Goal: Task Accomplishment & Management: Use online tool/utility

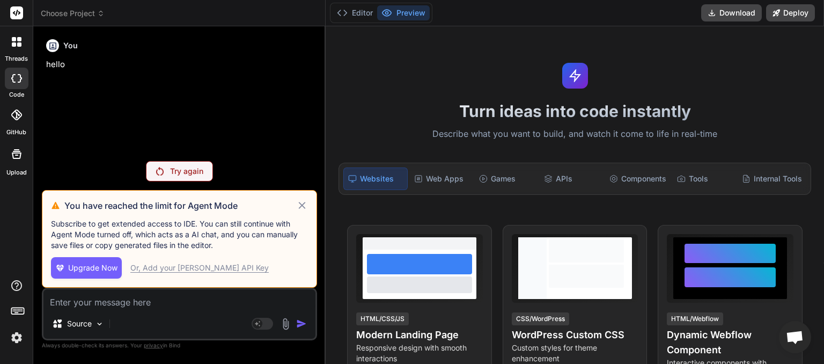
click at [304, 204] on icon at bounding box center [301, 205] width 7 height 7
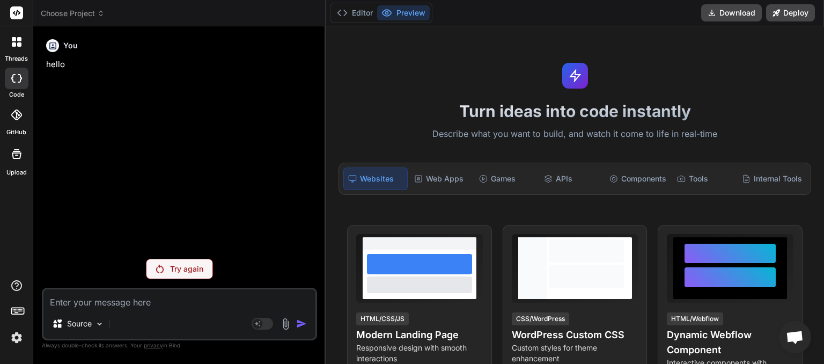
click at [98, 12] on icon at bounding box center [101, 14] width 8 height 8
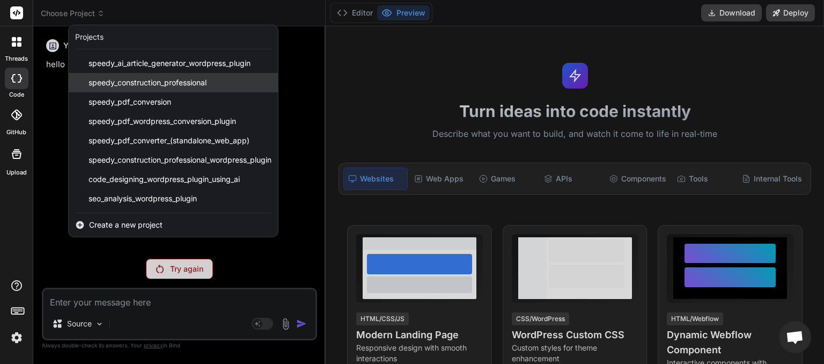
click at [138, 79] on span "speedy_construction_professional" at bounding box center [147, 82] width 118 height 11
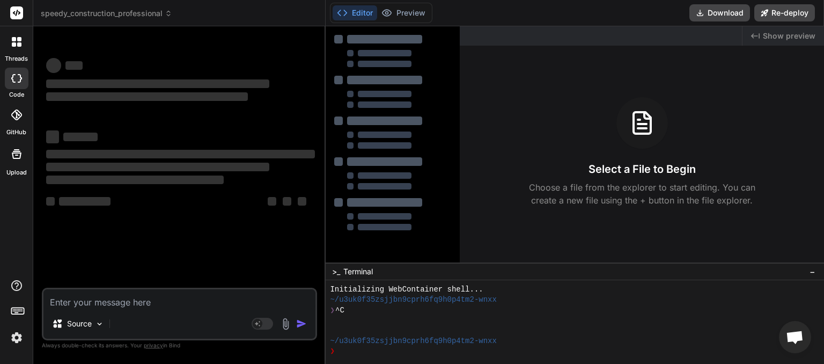
scroll to position [10, 0]
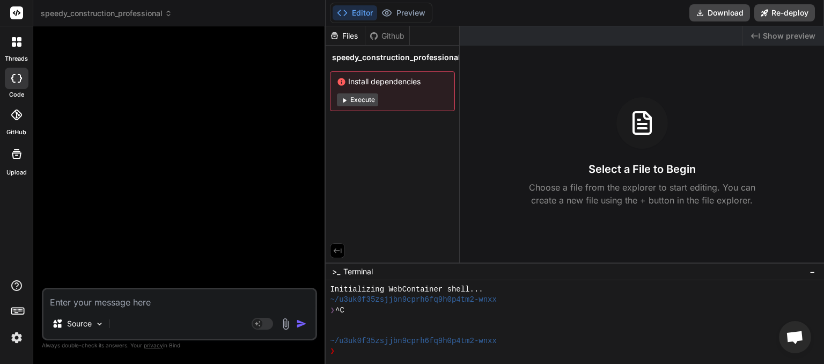
click at [130, 301] on textarea at bounding box center [179, 298] width 272 height 19
click at [364, 100] on button "Execute" at bounding box center [357, 99] width 41 height 13
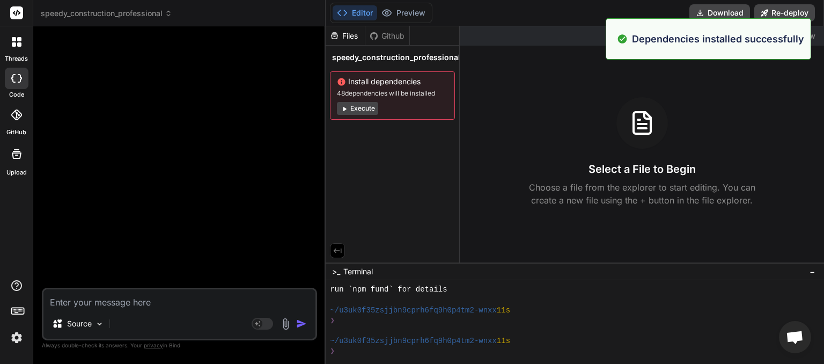
scroll to position [165, 0]
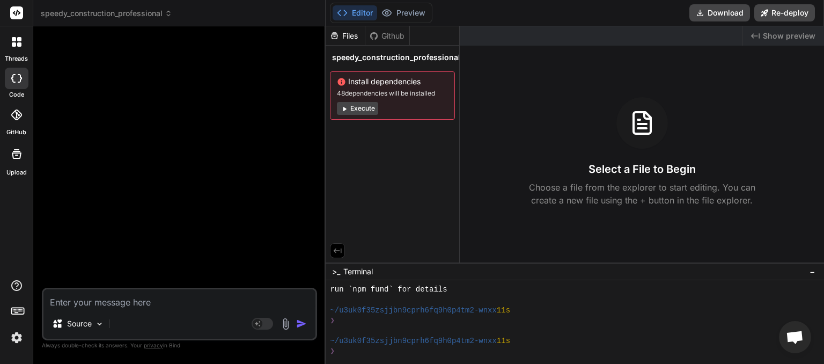
click at [170, 14] on icon at bounding box center [168, 15] width 3 height 2
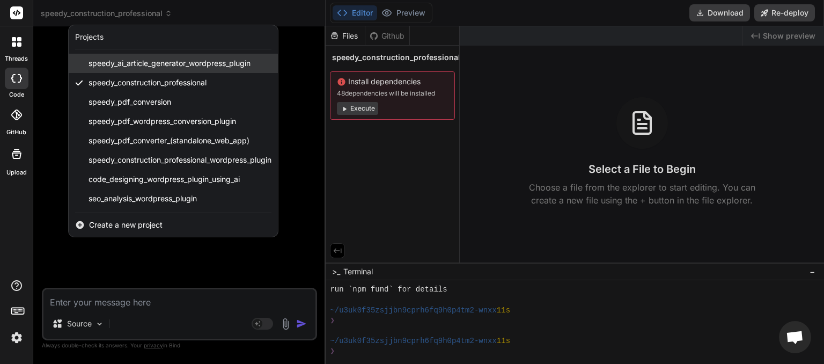
click at [144, 61] on span "speedy_ai_article_generator_wordpress_plugin" at bounding box center [169, 63] width 162 height 11
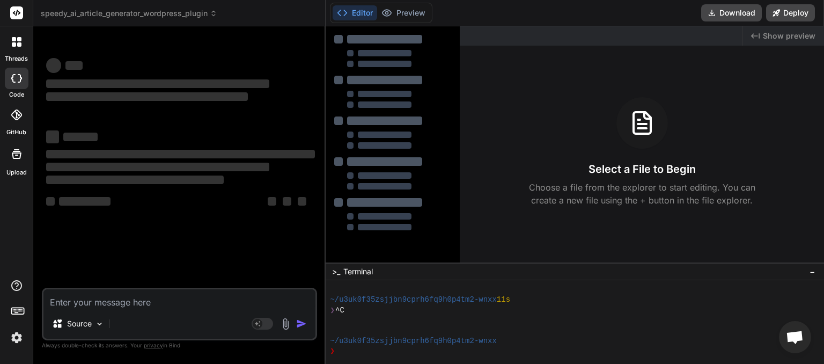
scroll to position [206, 0]
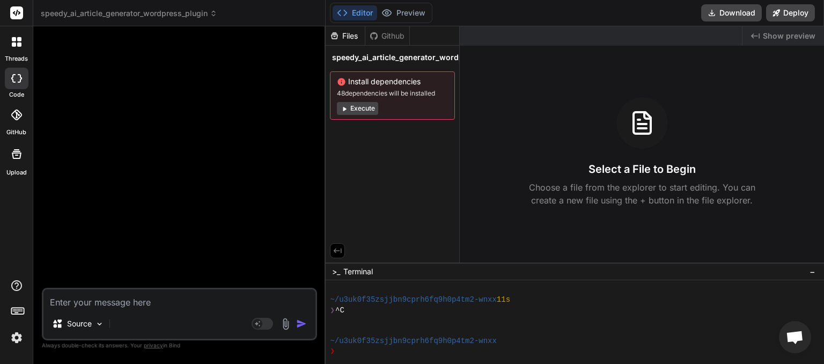
click at [214, 14] on icon at bounding box center [214, 14] width 8 height 8
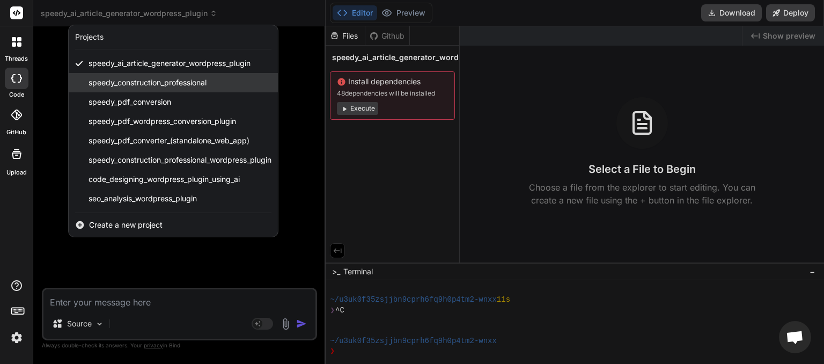
click at [184, 85] on span "speedy_construction_professional" at bounding box center [147, 82] width 118 height 11
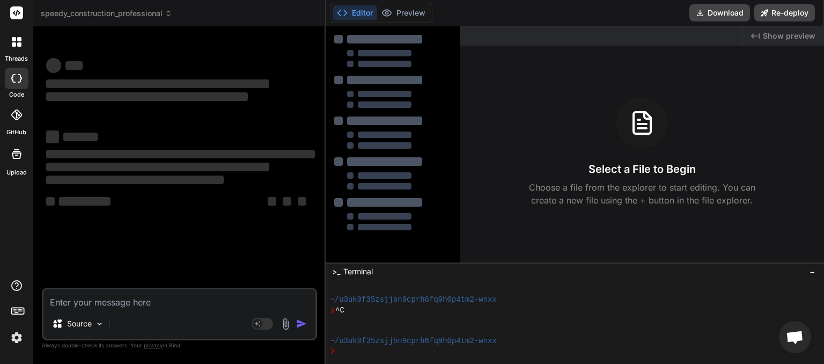
type textarea "x"
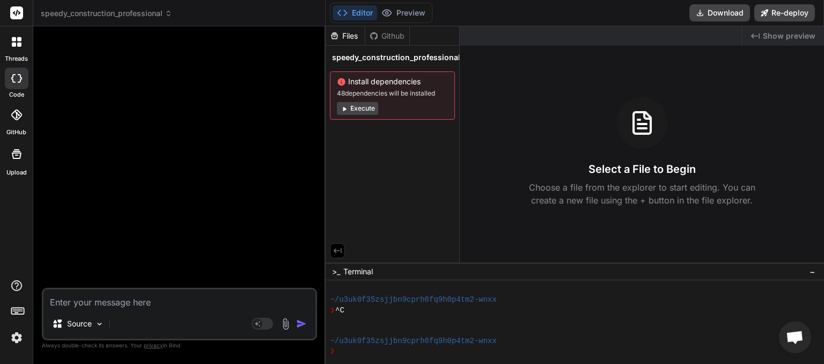
paste textarea "onboarding-wizard: PHP Error: syntax error, unexpected token "exit" in /home/my…"
type textarea "onboarding-wizard: PHP Error: syntax error, unexpected token "exit" in /home/my…"
type textarea "x"
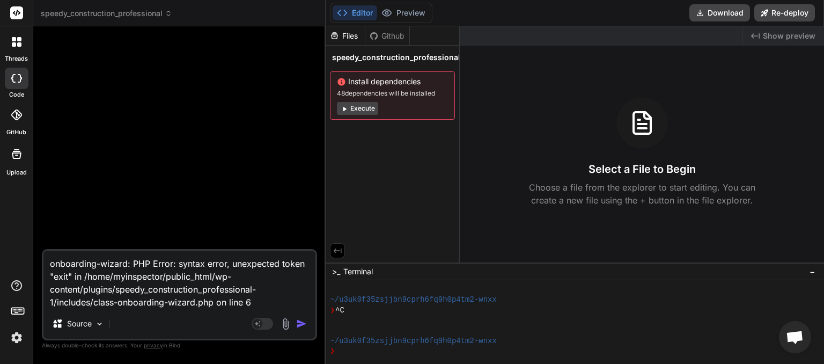
type textarea "onboarding-wizard: PHP Error: syntax error, unexpected token "exit" in /home/my…"
click at [301, 325] on img "button" at bounding box center [301, 323] width 11 height 11
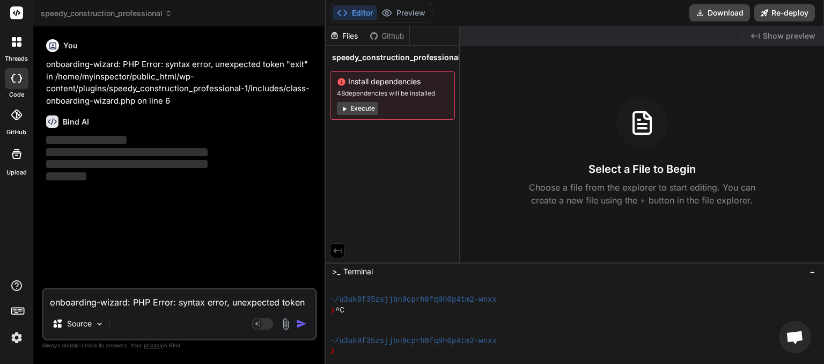
type textarea "x"
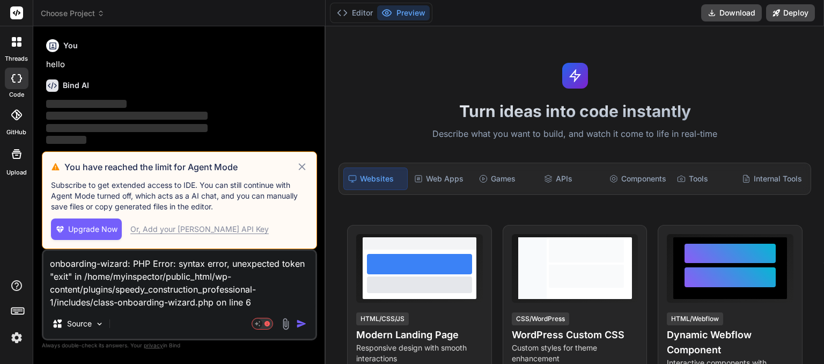
click at [300, 165] on icon at bounding box center [302, 166] width 12 height 13
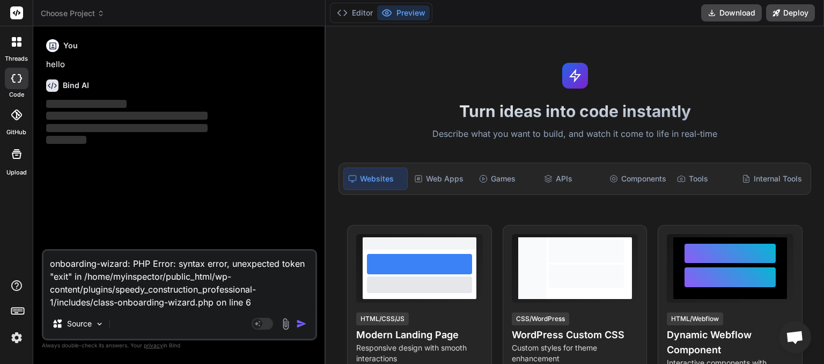
click at [99, 16] on icon at bounding box center [101, 14] width 8 height 8
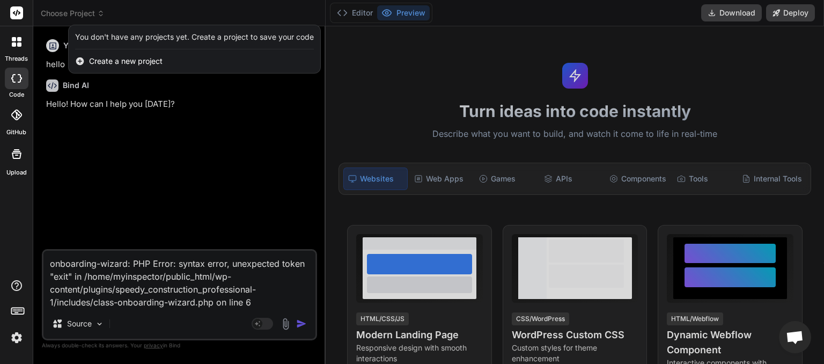
click at [16, 334] on img at bounding box center [17, 337] width 18 height 18
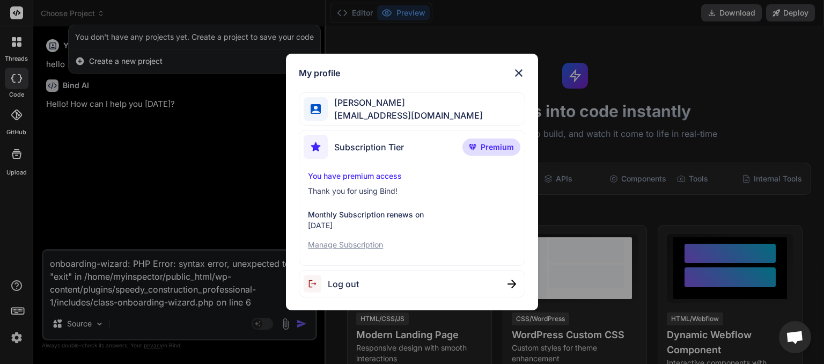
click at [345, 288] on span "Log out" at bounding box center [343, 283] width 31 height 13
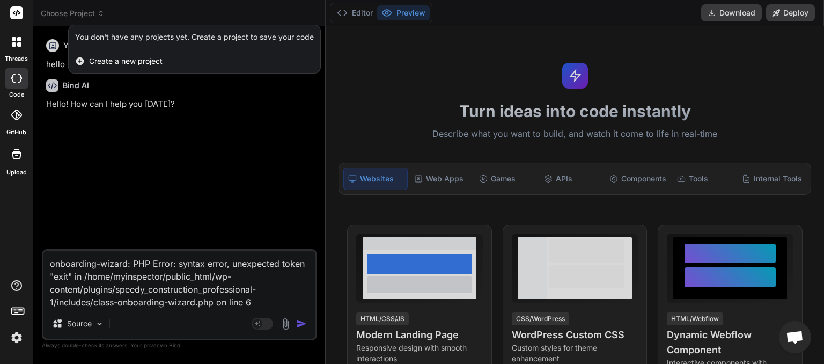
scroll to position [10, 0]
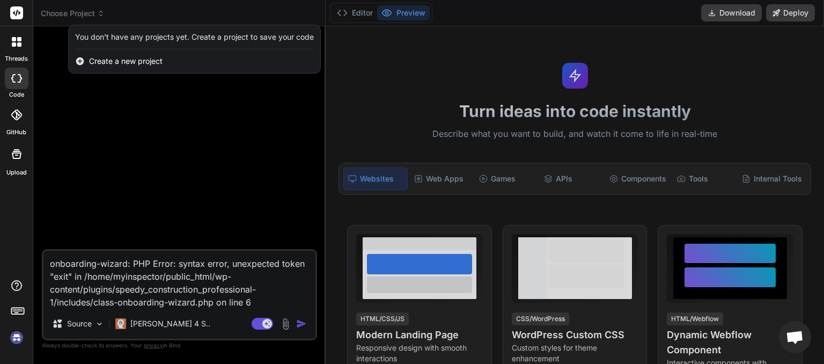
click at [20, 335] on img at bounding box center [17, 337] width 18 height 18
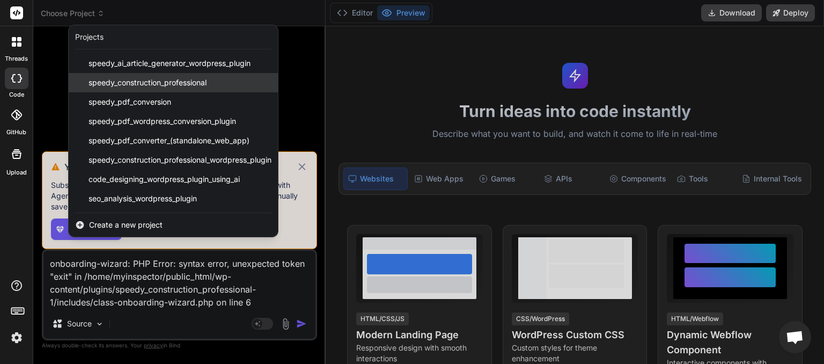
click at [169, 79] on span "speedy_construction_professional" at bounding box center [147, 82] width 118 height 11
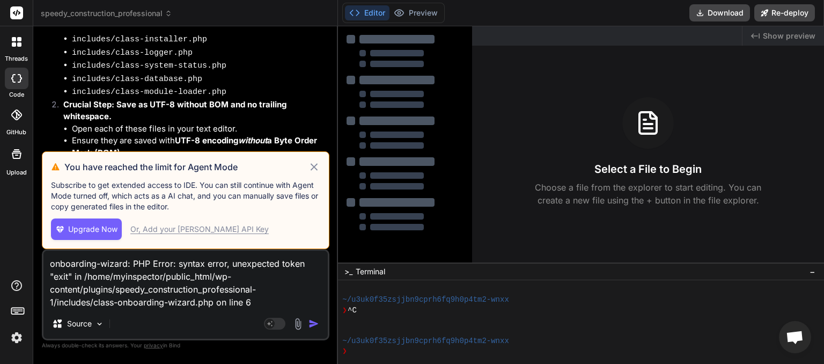
scroll to position [2619, 0]
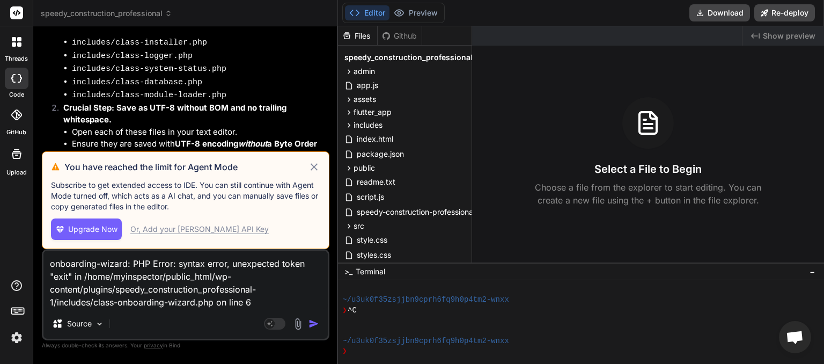
click at [310, 166] on icon at bounding box center [313, 166] width 7 height 7
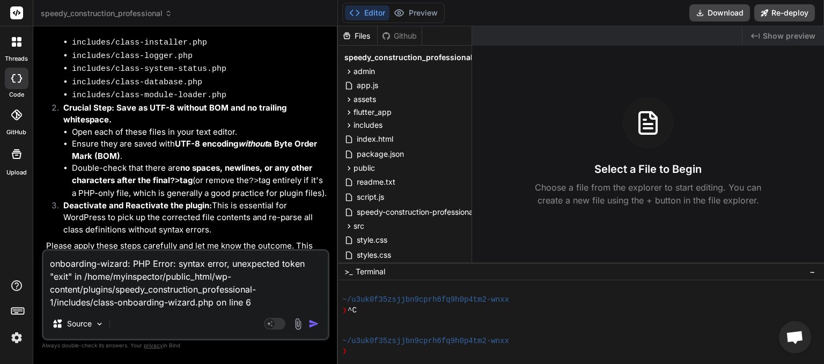
click at [49, 264] on textarea "onboarding-wizard: PHP Error: syntax error, unexpected token "exit" in /home/my…" at bounding box center [185, 279] width 284 height 58
click at [222, 304] on textarea "onboarding-wizard: PHP Error: syntax error, unexpected token "exit" in /home/my…" at bounding box center [185, 279] width 284 height 58
type textarea "x"
type textarea "onboarding-wizard: PHP Error: syntax error, unexpected token "exit" in /home/my…"
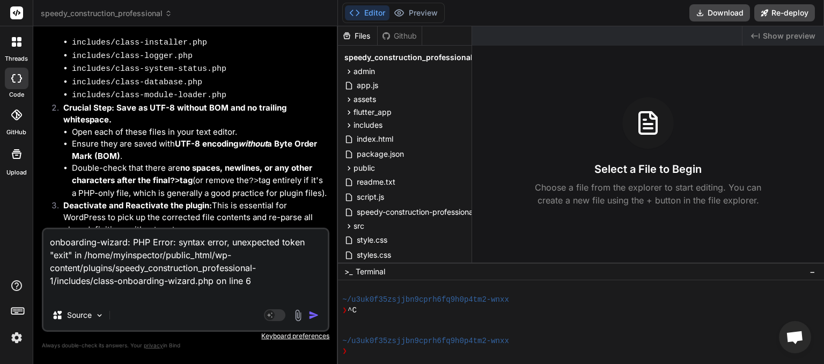
type textarea "x"
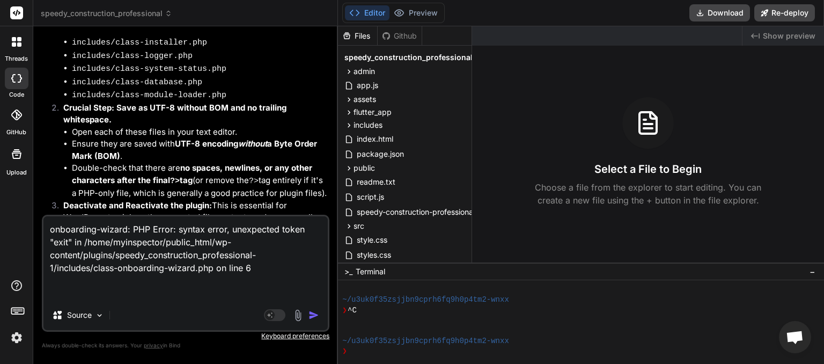
paste textarea "[[DATE] 19:34:41 UTC] SCP: speedy-construction-professional.php loaded. Version…"
type textarea "onboarding-wizard: PHP Error: syntax error, unexpected token "exit" in /home/my…"
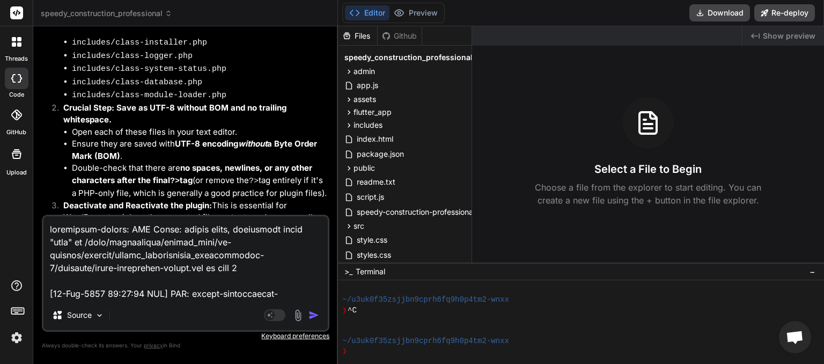
scroll to position [19781, 0]
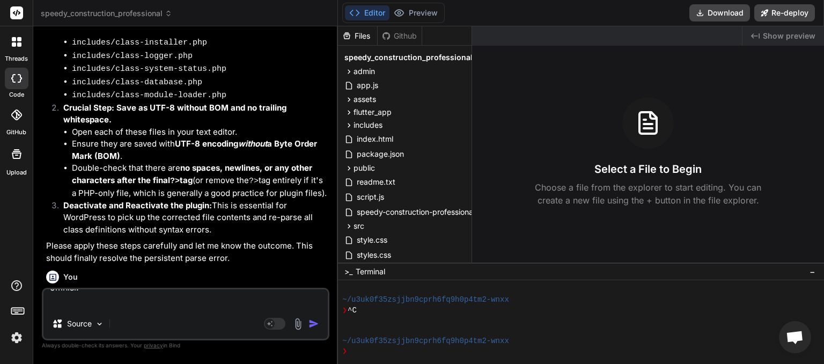
type textarea "x"
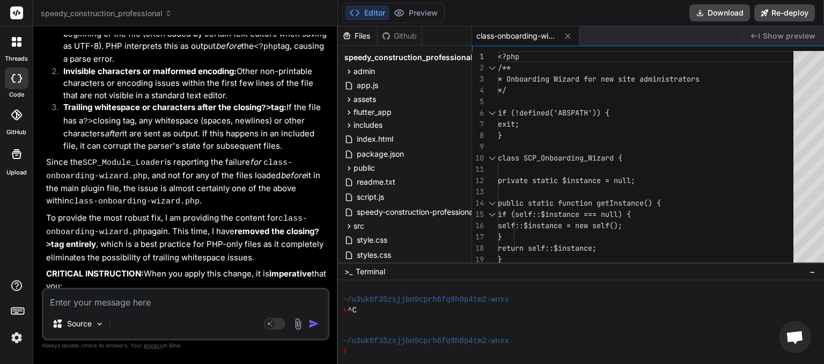
scroll to position [17962, 0]
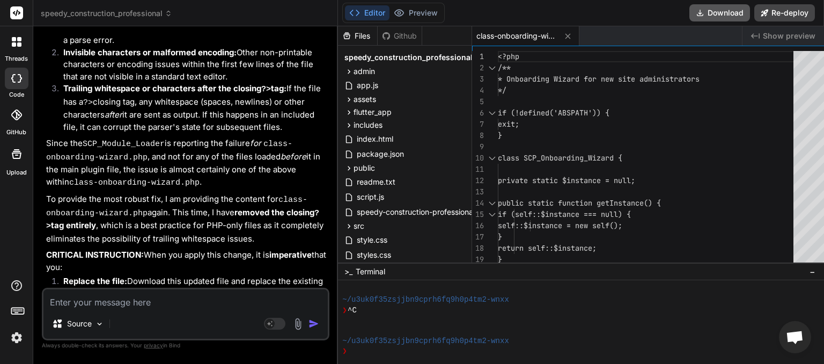
click at [727, 14] on button "Download" at bounding box center [719, 12] width 61 height 17
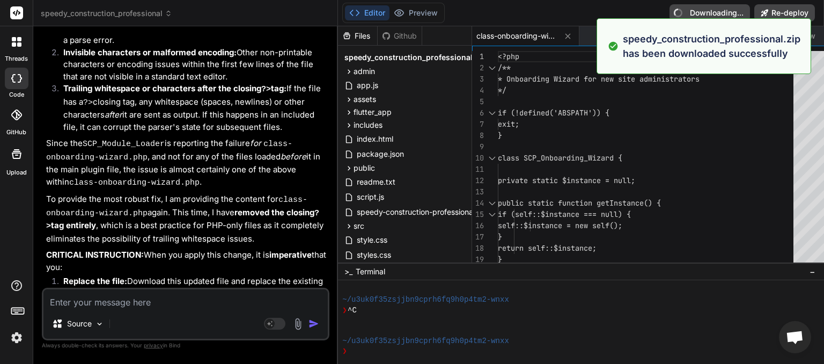
type textarea "x"
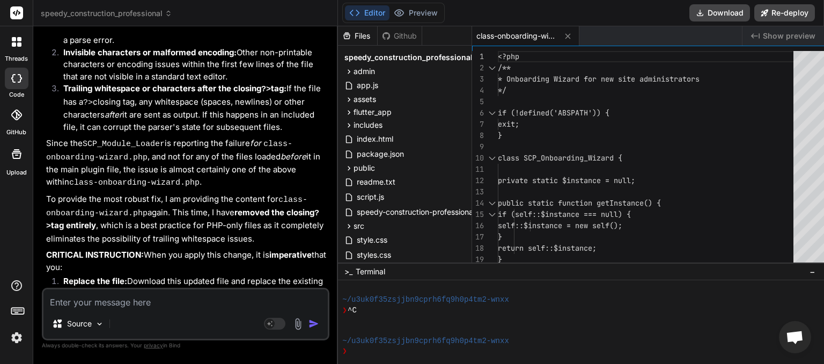
click at [107, 300] on textarea at bounding box center [185, 298] width 284 height 19
type textarea "t"
type textarea "x"
type textarea "th"
type textarea "x"
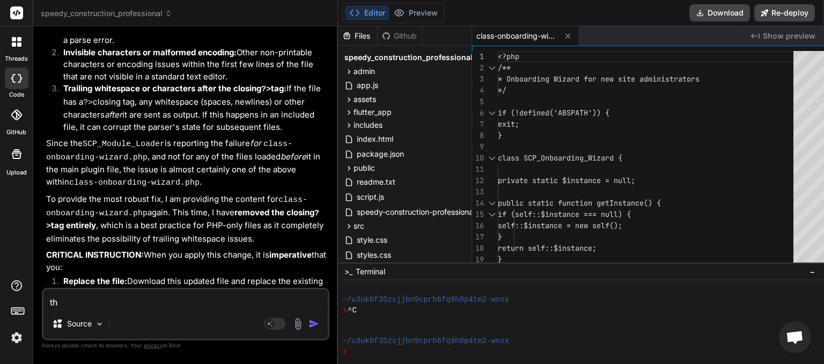
type textarea "tha"
type textarea "x"
type textarea "that"
type textarea "x"
type textarea "that"
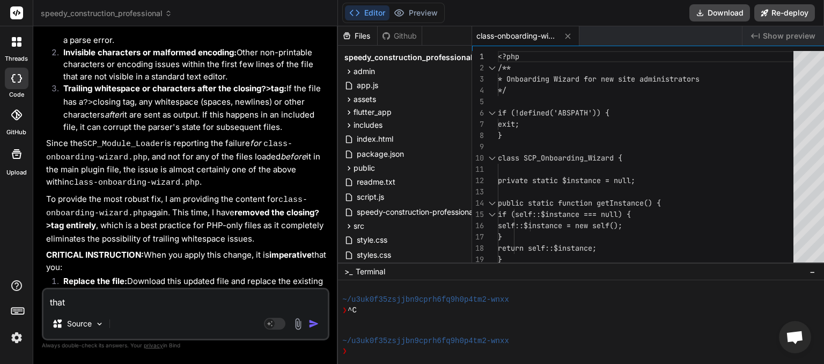
type textarea "x"
type textarea "that f"
type textarea "x"
type textarea "that fi"
type textarea "x"
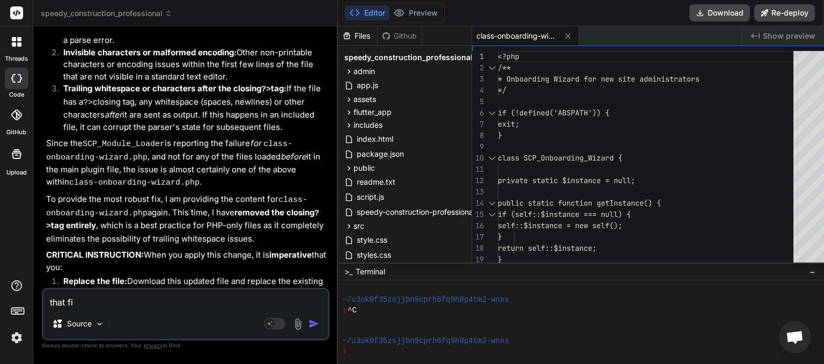
type textarea "that fix"
type textarea "x"
type textarea "that fixe"
type textarea "x"
type textarea "that fixed"
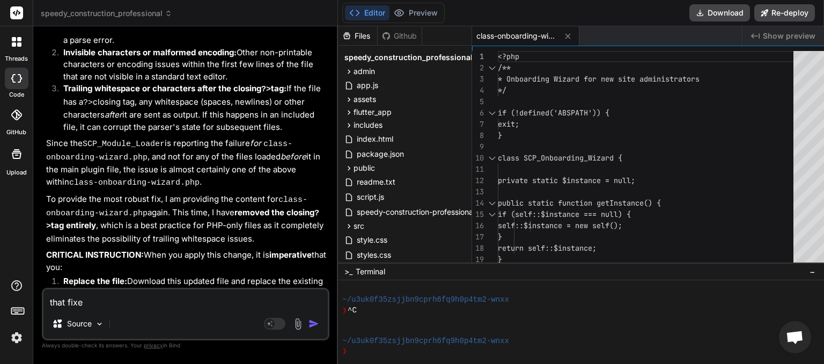
type textarea "x"
type textarea "that fixed"
type textarea "x"
type textarea "that fixed t"
type textarea "x"
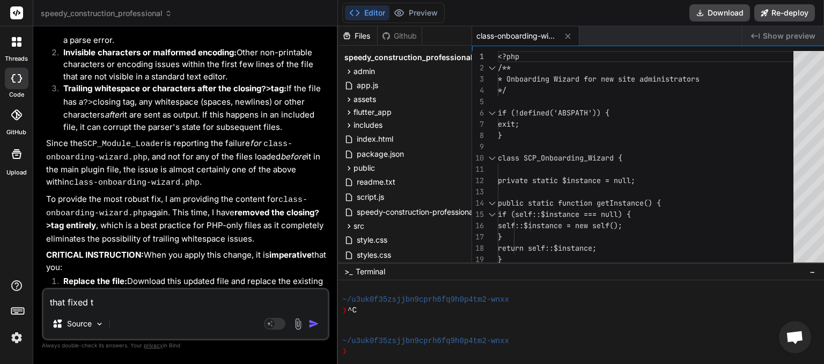
type textarea "that fixed th"
type textarea "x"
type textarea "that fixed tha"
type textarea "x"
type textarea "that fixed that"
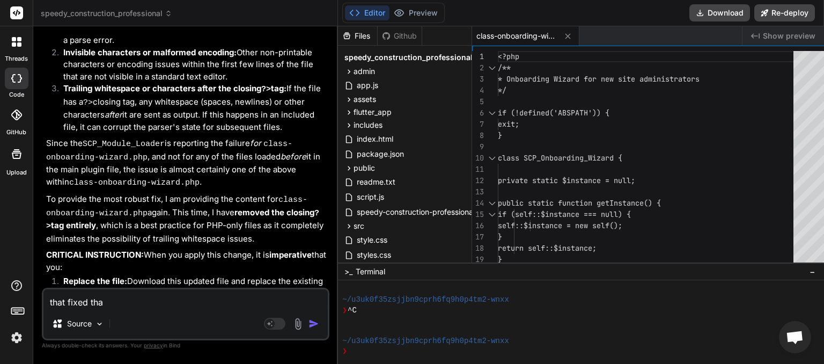
type textarea "x"
type textarea "that fixed that"
type textarea "x"
type textarea "that fixed that e"
type textarea "x"
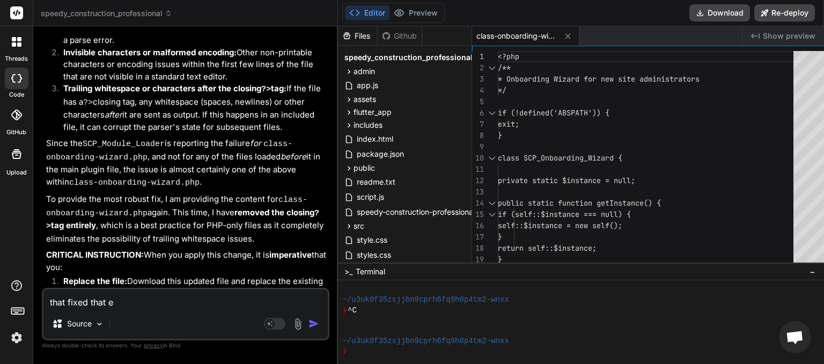
type textarea "that fixed that er"
type textarea "x"
type textarea "that fixed that err"
type textarea "x"
type textarea "that fixed that erro"
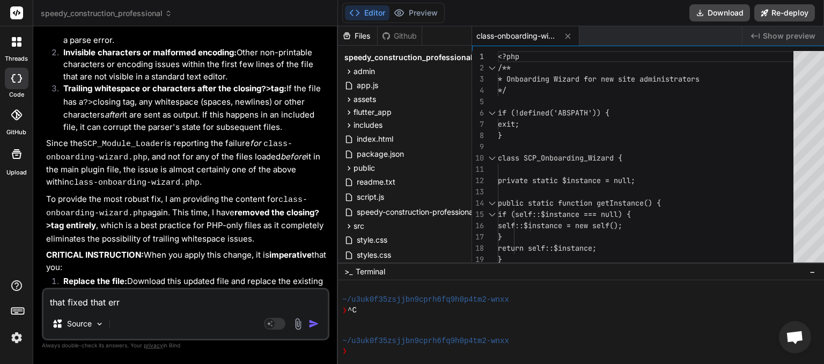
type textarea "x"
type textarea "that fixed that error"
type textarea "x"
type textarea "that fixed that error."
type textarea "x"
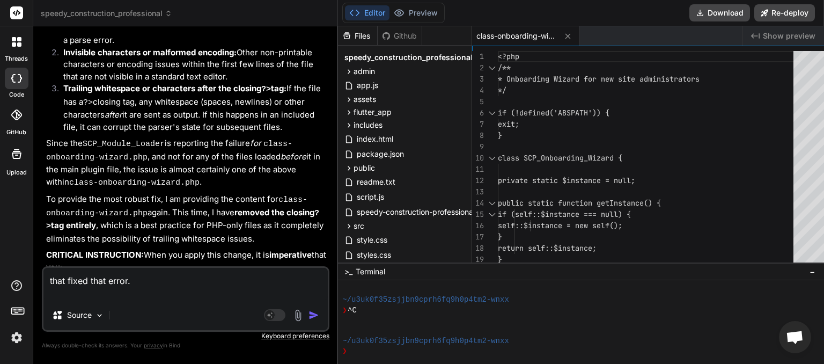
type textarea "that fixed that error. F"
type textarea "x"
type textarea "that fixed that error. Fr"
type textarea "x"
type textarea "that fixed that error. Fre"
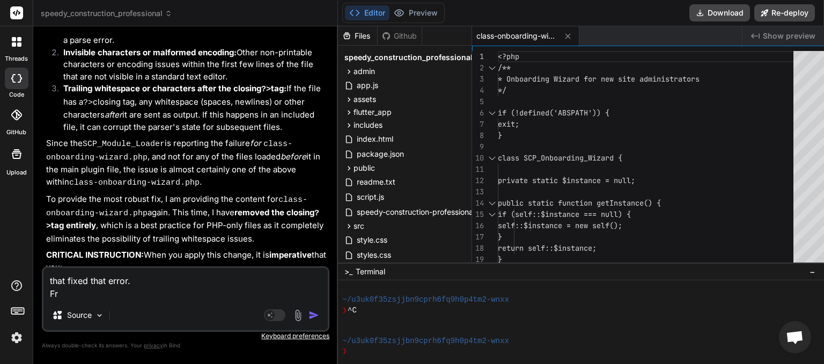
type textarea "x"
type textarea "that fixed that error. Free"
type textarea "x"
type textarea "that fixed that error. Free"
type textarea "x"
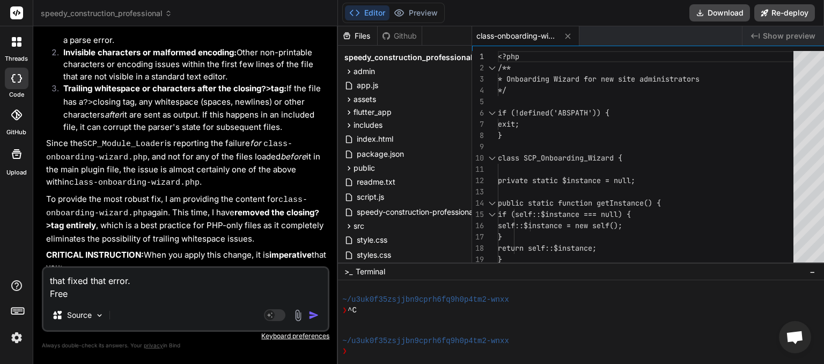
type textarea "that fixed that error. Free s"
type textarea "x"
type textarea "that fixed that error. Free su"
type textarea "x"
type textarea "that fixed that error. Free sub"
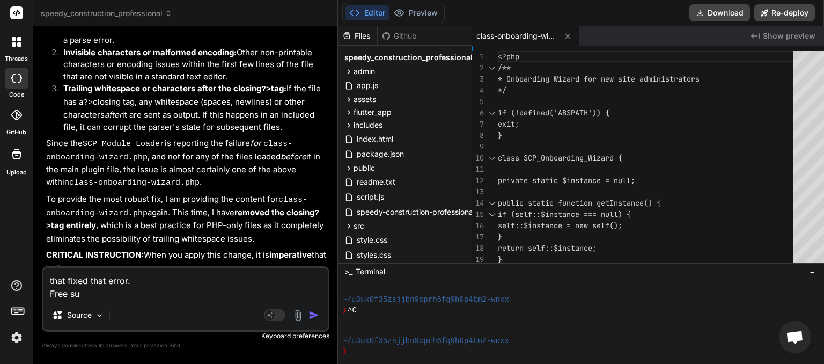
type textarea "x"
type textarea "that fixed that error. Free subd"
type textarea "x"
type textarea "that fixed that error. Free subdo"
type textarea "x"
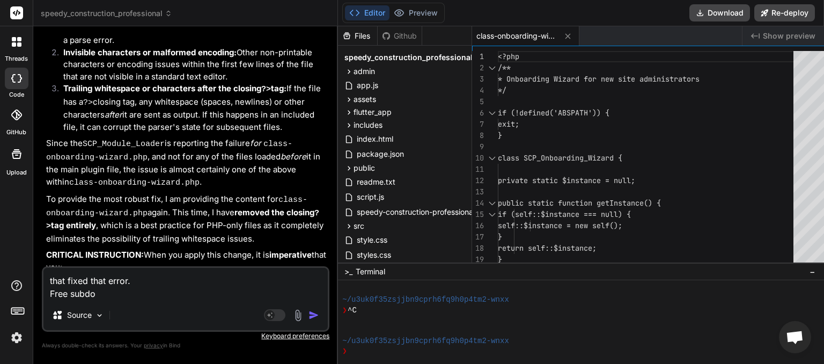
type textarea "that fixed that error. Free subdom"
type textarea "x"
type textarea "that fixed that error. Free subdoma"
type textarea "x"
type textarea "that fixed that error. Free subdomai"
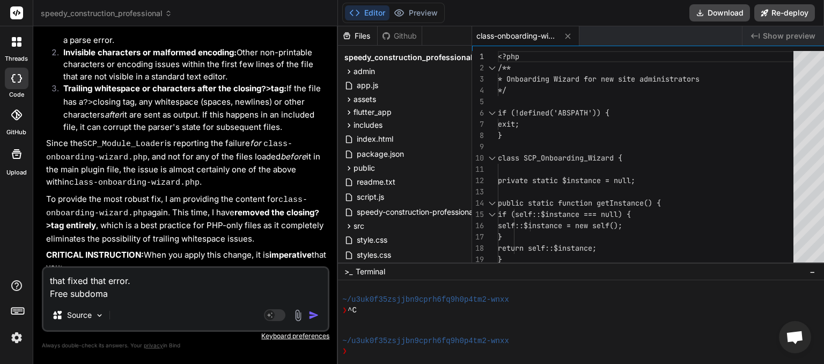
type textarea "x"
type textarea "that fixed that error. Free subdomain"
type textarea "x"
type textarea "that fixed that error. Free subdomain"
type textarea "x"
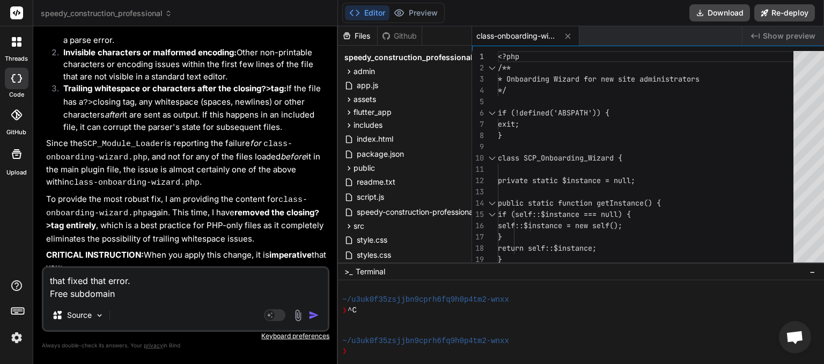
type textarea "that fixed that error. Free subdomain i"
type textarea "x"
type textarea "that fixed that error. Free subdomain is"
type textarea "x"
type textarea "that fixed that error. Free subdomain is"
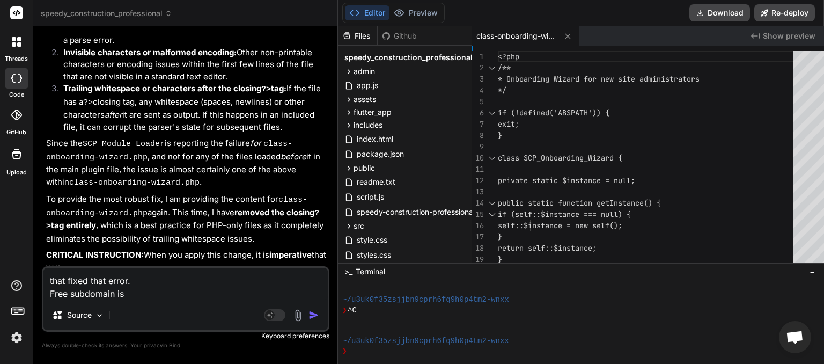
type textarea "x"
type textarea "that fixed that error. Free subdomain is s"
type textarea "x"
type textarea "that fixed that error. Free subdomain is st"
type textarea "x"
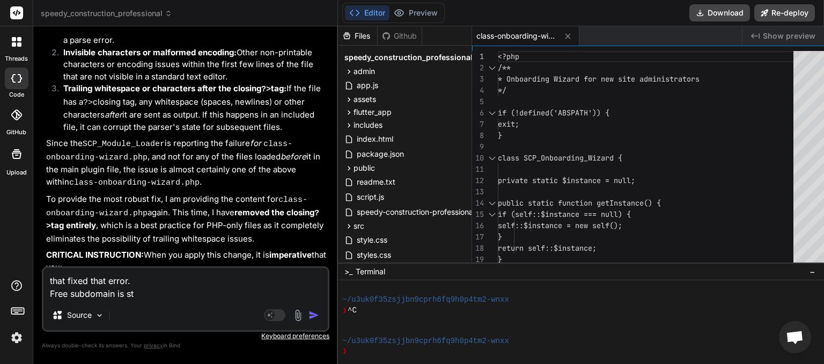
type textarea "that fixed that error. Free subdomain is sti"
type textarea "x"
type textarea "that fixed that error. Free subdomain is stil"
type textarea "x"
type textarea "that fixed that error. Free subdomain is still"
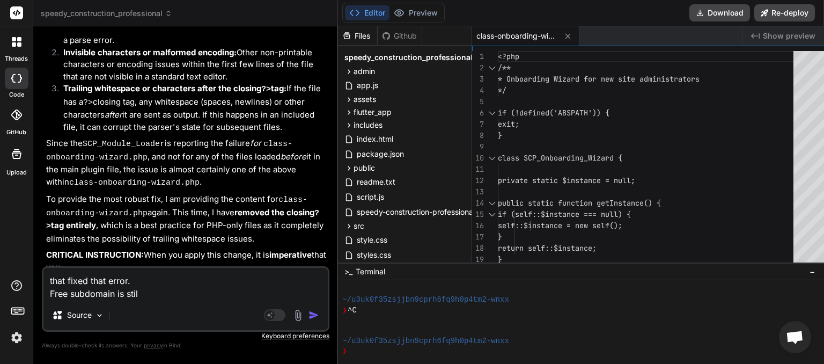
type textarea "x"
type textarea "that fixed that error. Free subdomain is still"
type textarea "x"
type textarea "that fixed that error. Free subdomain is still h"
type textarea "x"
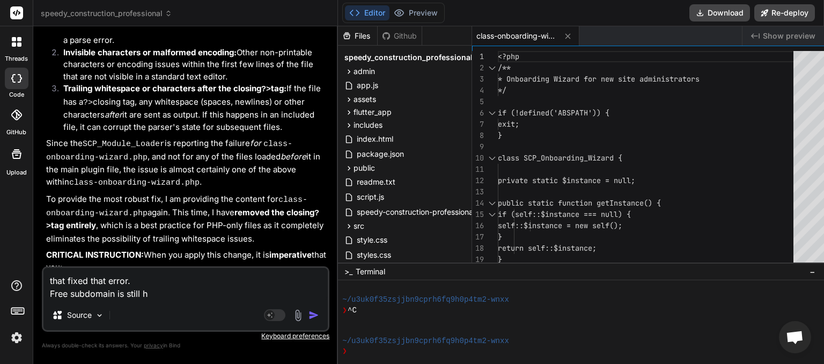
type textarea "that fixed that error. Free subdomain is still ha"
type textarea "x"
type textarea "that fixed that error. Free subdomain is still har"
type textarea "x"
type textarea "that fixed that error. Free subdomain is still hard"
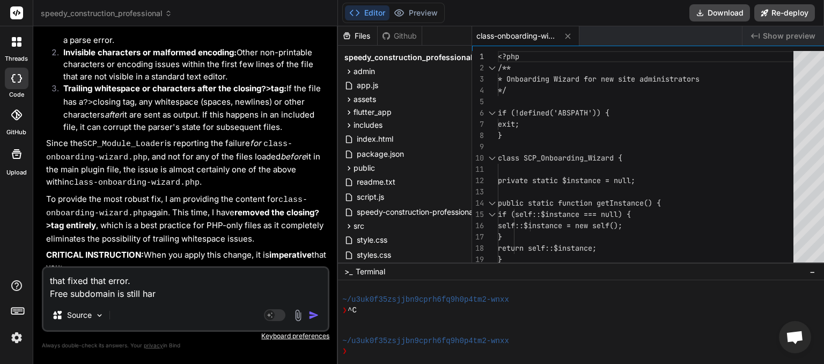
type textarea "x"
type textarea "that fixed that error. Free subdomain is still hard"
type textarea "x"
type textarea "that fixed that error. Free subdomain is still hard c"
type textarea "x"
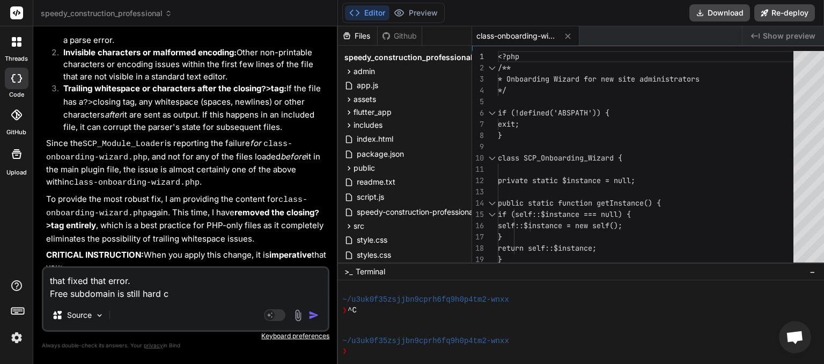
type textarea "that fixed that error. Free subdomain is still hard co"
type textarea "x"
type textarea "that fixed that error. Free subdomain is still hard cod"
type textarea "x"
type textarea "that fixed that error. Free subdomain is still hard code"
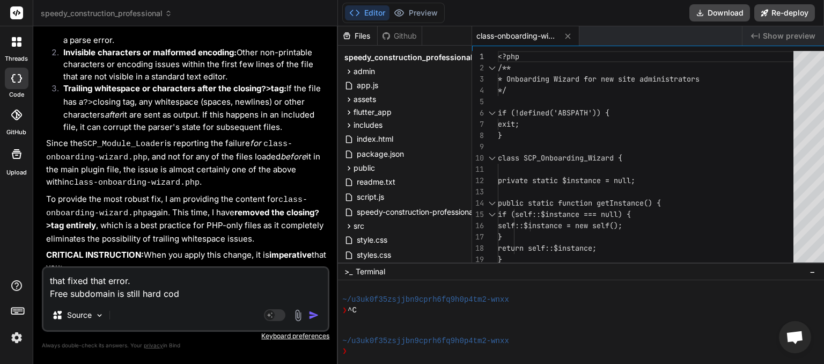
type textarea "x"
type textarea "that fixed that error. Free subdomain is still hard coded"
type textarea "x"
type textarea "that fixed that error. Free subdomain is still hard coded"
type textarea "x"
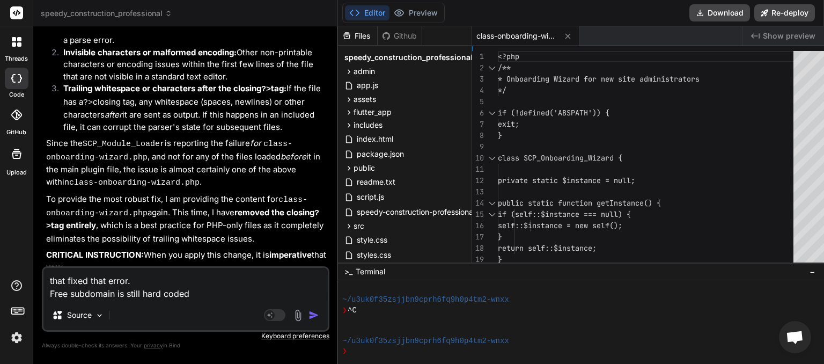
type textarea "that fixed that error. Free subdomain is still hard coded i"
type textarea "x"
type textarea "that fixed that error. Free subdomain is still hard coded in"
type textarea "x"
type textarea "that fixed that error. Free subdomain is still hard coded in"
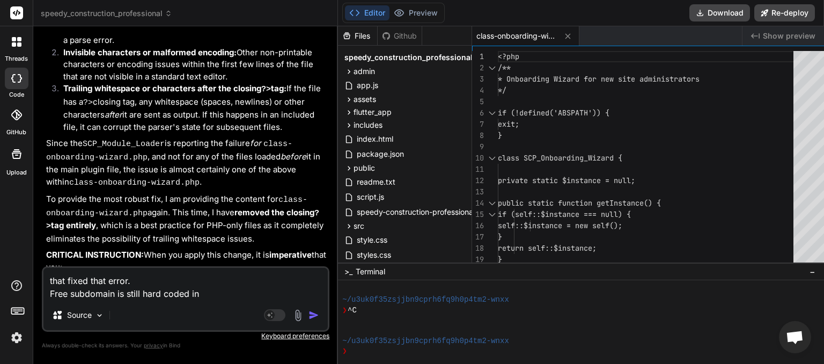
type textarea "x"
type textarea "that fixed that error. Free subdomain is still hard coded in t"
type textarea "x"
type textarea "that fixed that error. Free subdomain is still hard coded in th"
type textarea "x"
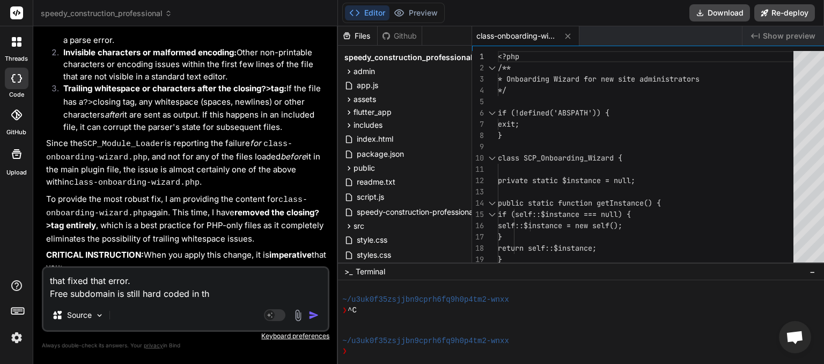
type textarea "that fixed that error. Free subdomain is still hard coded in the"
type textarea "x"
type textarea "that fixed that error. Free subdomain is still hard coded in the"
type textarea "x"
type textarea "that fixed that error. Free subdomain is still hard coded in the s"
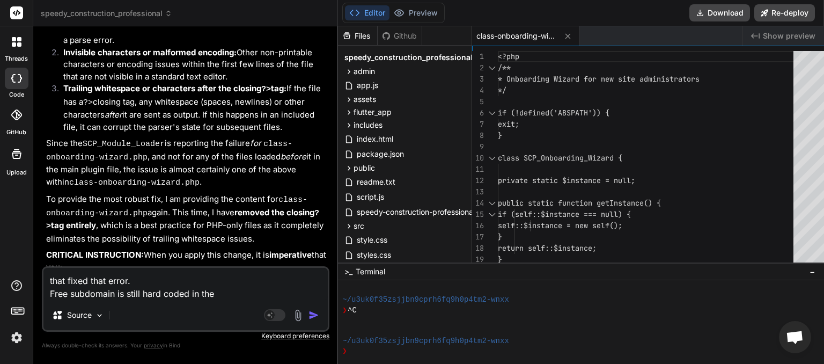
type textarea "x"
type textarea "that fixed that error. Free subdomain is still hard coded in the si"
type textarea "x"
type textarea "that fixed that error. Free subdomain is still hard coded in the sig"
type textarea "x"
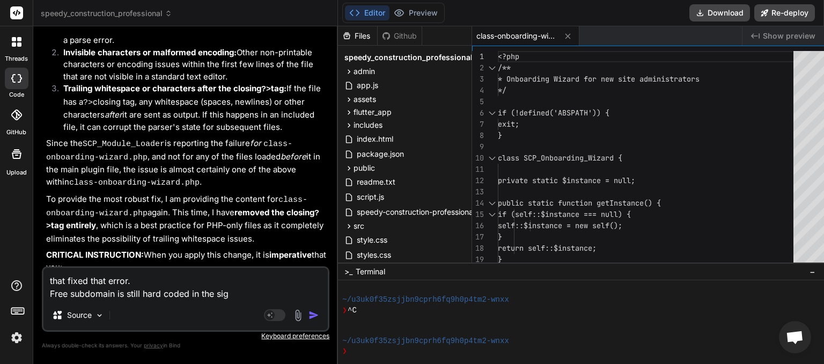
type textarea "that fixed that error. Free subdomain is still hard coded in the sign"
type textarea "x"
type textarea "that fixed that error. Free subdomain is still hard coded in the sign"
type textarea "x"
type textarea "that fixed that error. Free subdomain is still hard coded in the sign u"
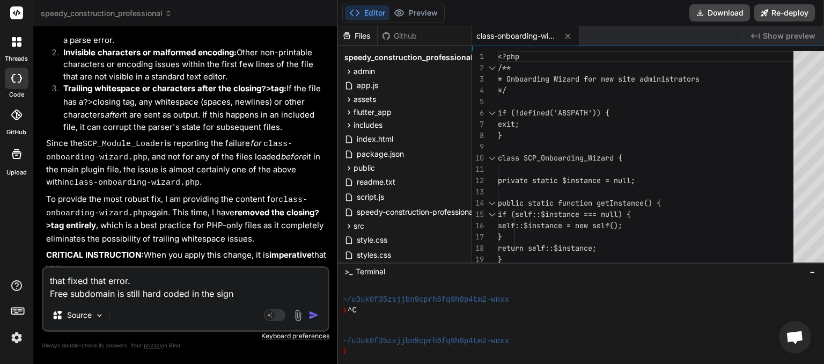
type textarea "x"
type textarea "that fixed that error. Free subdomain is still hard coded in the sign up"
type textarea "x"
type textarea "that fixed that error. Free subdomain is still hard coded in the sign up"
type textarea "x"
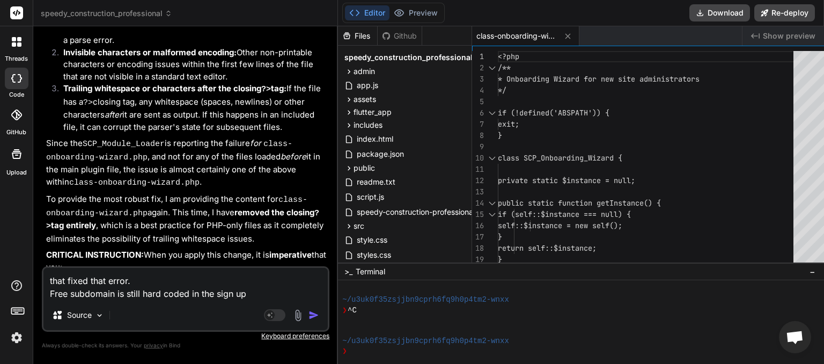
type textarea "that fixed that error. Free subdomain is still hard coded in the sign up f"
type textarea "x"
type textarea "that fixed that error. Free subdomain is still hard coded in the sign up fo"
type textarea "x"
type textarea "that fixed that error. Free subdomain is still hard coded in the sign up for"
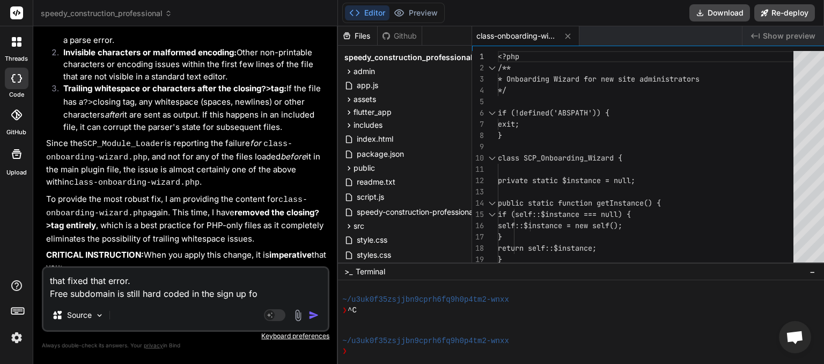
type textarea "x"
type textarea "that fixed that error. Free subdomain is still hard coded in the sign up form"
type textarea "x"
type textarea "that fixed that error. Free subdomain is still hard coded in the sign up form"
click at [308, 316] on img "button" at bounding box center [313, 314] width 11 height 11
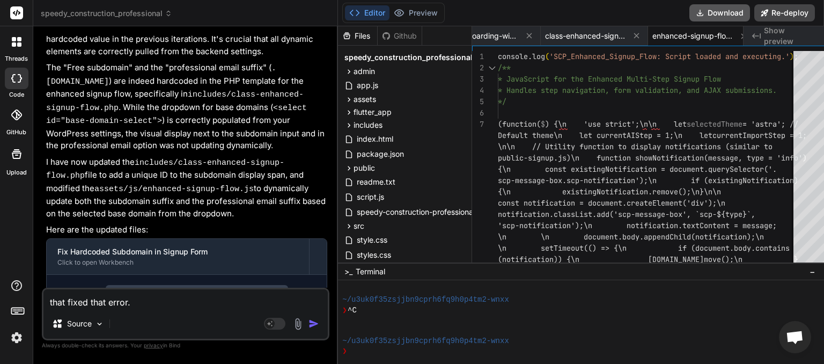
scroll to position [0, 39]
click at [723, 14] on button "Download" at bounding box center [719, 12] width 61 height 17
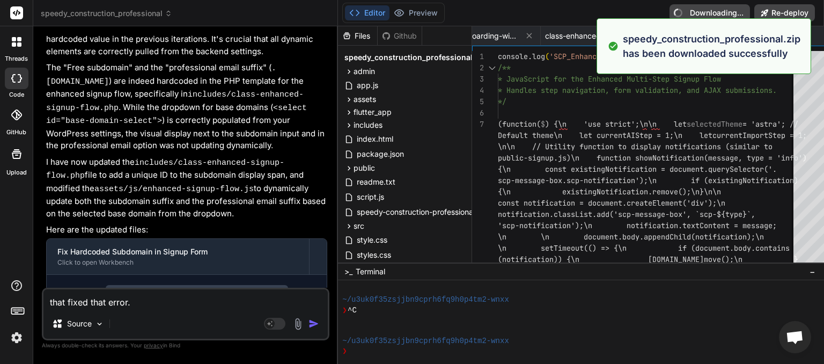
type textarea "x"
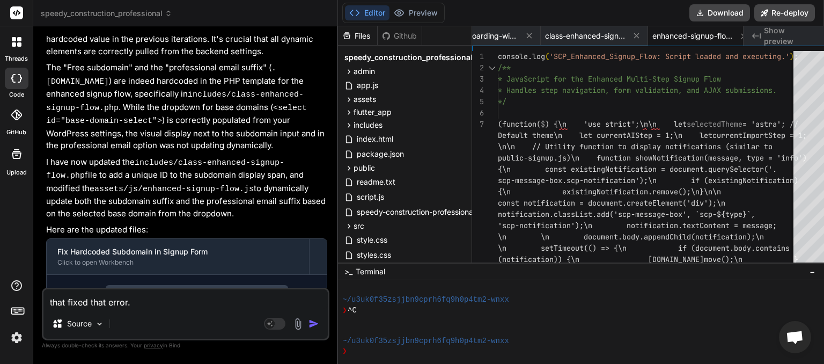
click at [125, 307] on textarea "that fixed that error. Free subdomain is still hard coded in the sign up form" at bounding box center [185, 298] width 284 height 19
type textarea "s"
type textarea "x"
type textarea "si"
type textarea "x"
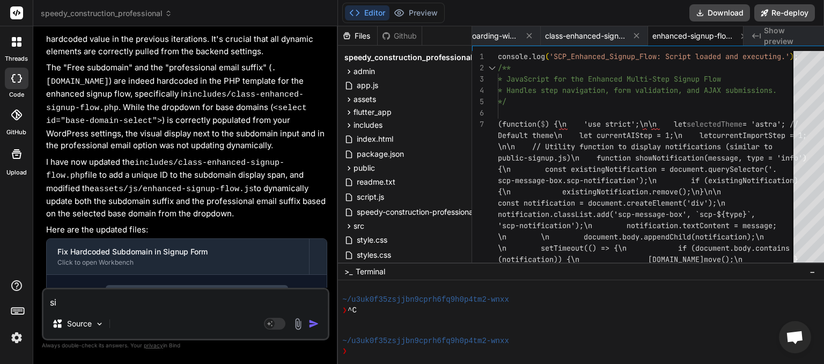
type textarea "sig"
type textarea "x"
type textarea "sign"
type textarea "x"
type textarea "sign"
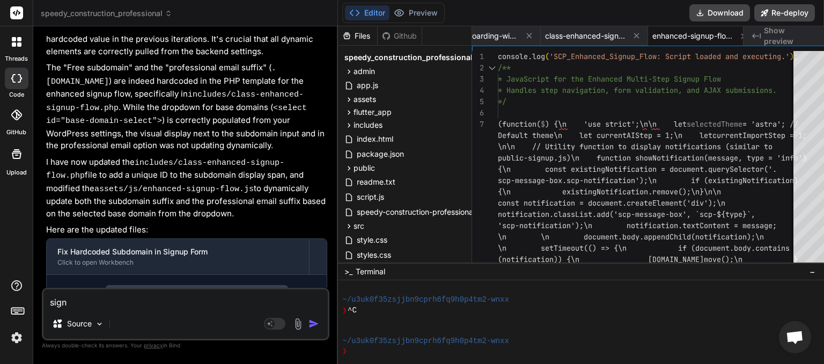
type textarea "x"
type textarea "sign u"
type textarea "x"
type textarea "sign up"
type textarea "x"
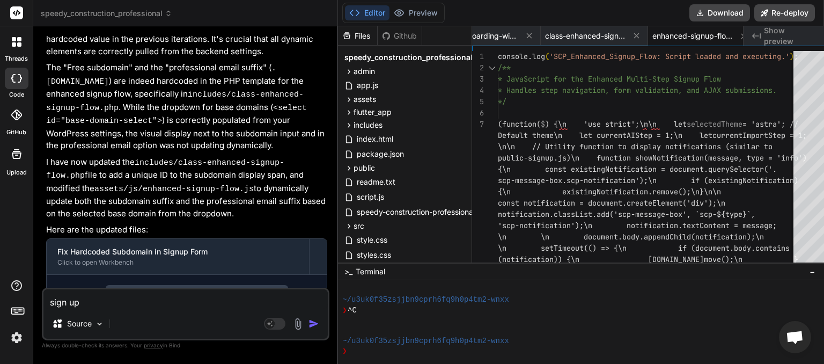
type textarea "sign up"
type textarea "x"
type textarea "sign up f"
type textarea "x"
type textarea "sign up fo"
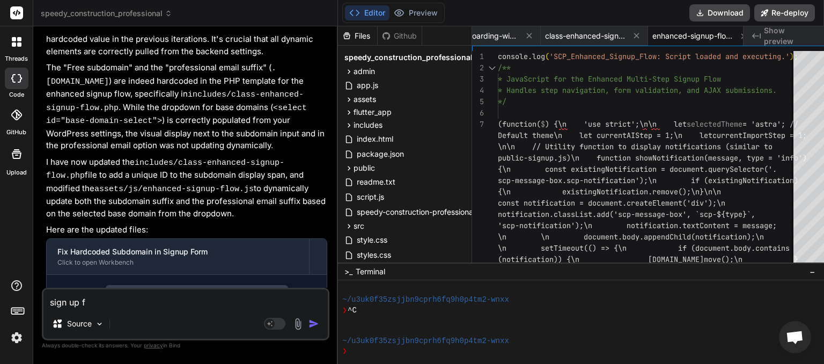
type textarea "x"
type textarea "sign up for"
type textarea "x"
type textarea "sign up form"
type textarea "x"
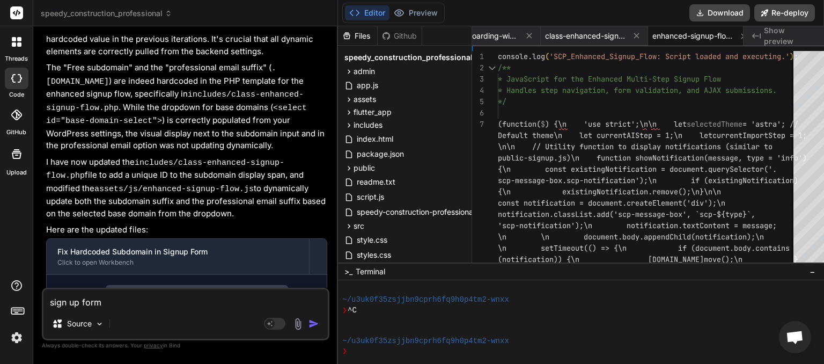
type textarea "sign up forms"
type textarea "x"
type textarea "sign up forms"
type textarea "x"
type textarea "sign up forms a"
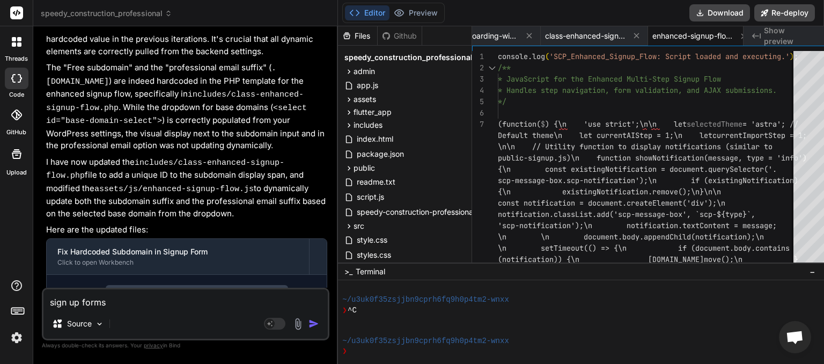
type textarea "x"
type textarea "sign up forms ar"
type textarea "x"
type textarea "sign up forms are"
type textarea "x"
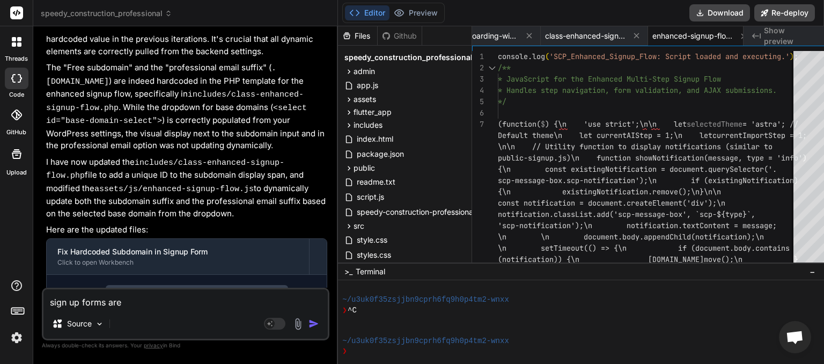
type textarea "sign up forms aree"
type textarea "x"
type textarea "sign up forms aree"
type textarea "x"
type textarea "sign up forms aree"
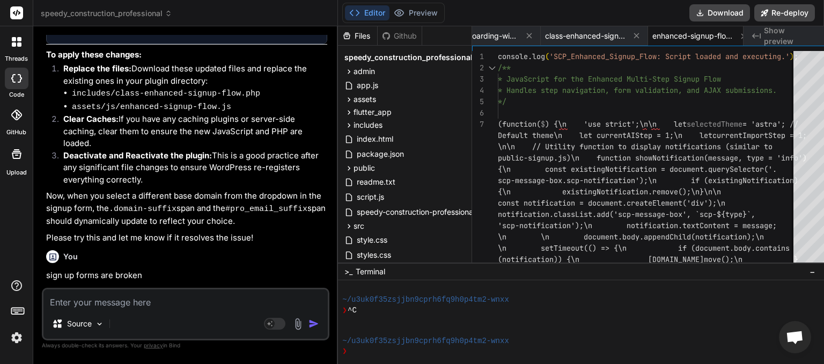
scroll to position [18877, 0]
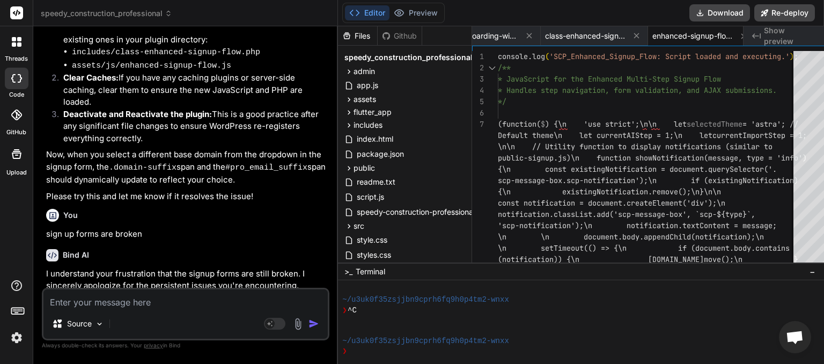
click at [98, 301] on textarea at bounding box center [185, 298] width 284 height 19
paste textarea "[scp_signup_form]"
paste textarea "[scp_mini_signup_form]"
click at [308, 323] on img "button" at bounding box center [313, 323] width 11 height 11
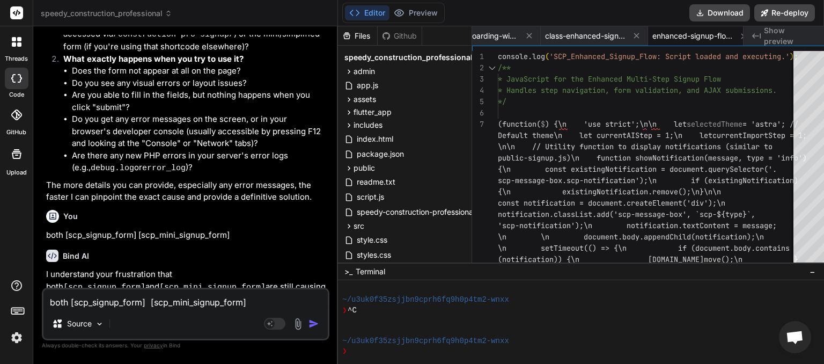
scroll to position [19260, 0]
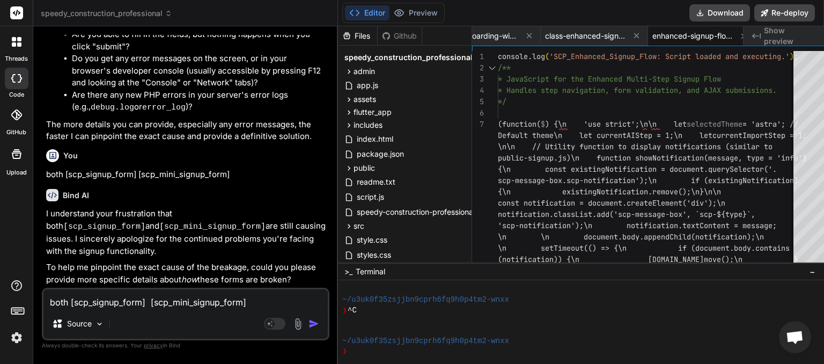
click at [109, 299] on textarea "both [scp_signup_form] [scp_mini_signup_form]" at bounding box center [185, 298] width 284 height 19
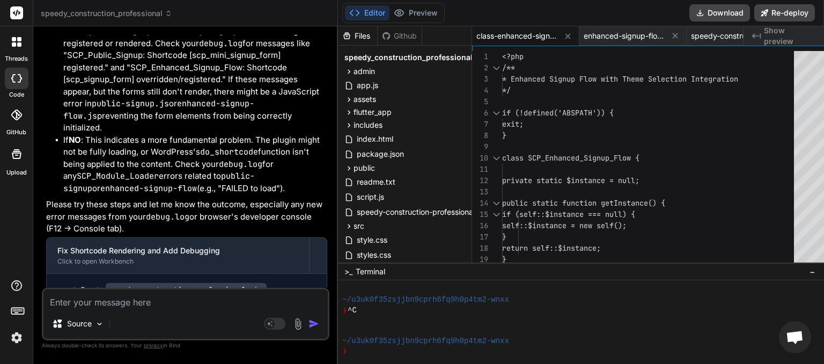
scroll to position [0, 107]
click at [720, 14] on button "Download" at bounding box center [719, 12] width 61 height 17
click at [719, 16] on button "Download" at bounding box center [719, 12] width 61 height 17
paste textarea "Signup form functionality is currently unavailable. Please contact the administ…"
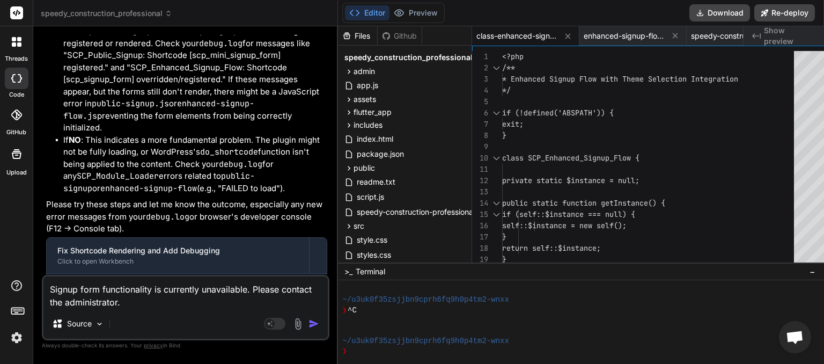
click at [308, 326] on img "button" at bounding box center [313, 323] width 11 height 11
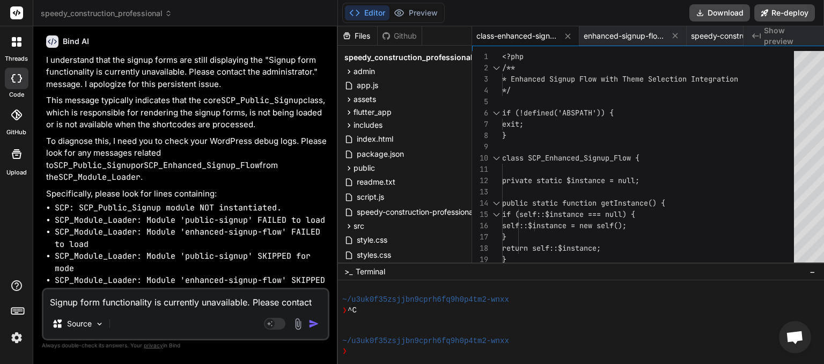
scroll to position [20785, 0]
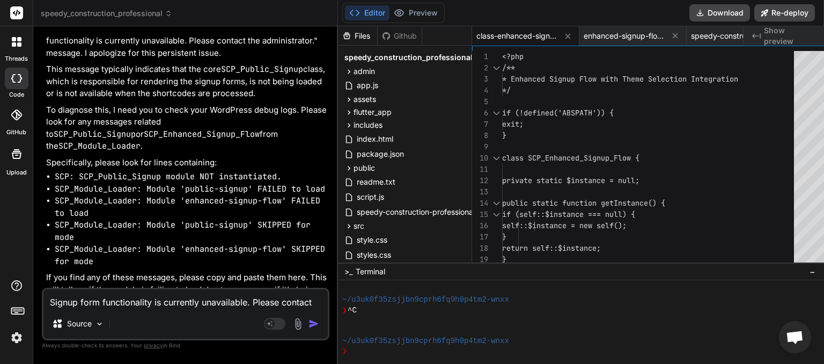
click at [86, 299] on textarea "Signup form functionality is currently unavailable. Please contact the administ…" at bounding box center [185, 298] width 284 height 19
paste textarea "[[DATE] 19:37:17 UTC] SCP: speedy-construction-professional.php loaded. Version…"
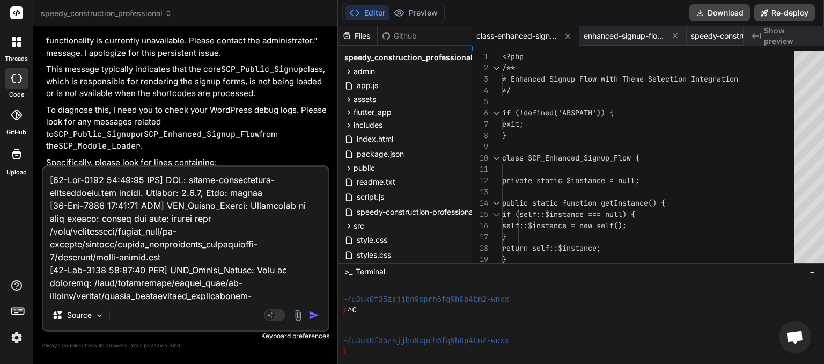
scroll to position [329004, 0]
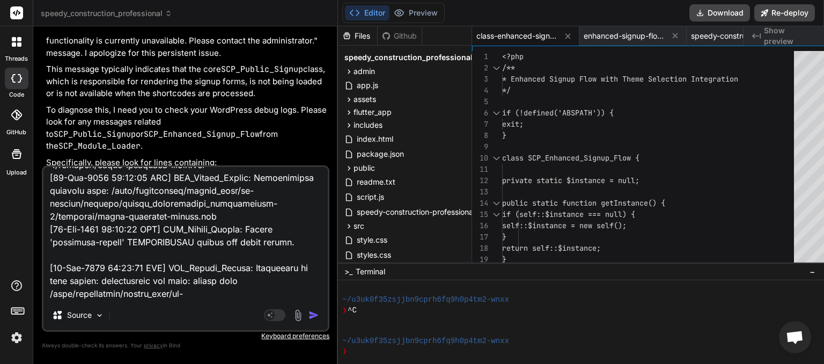
click at [308, 312] on img "button" at bounding box center [313, 314] width 11 height 11
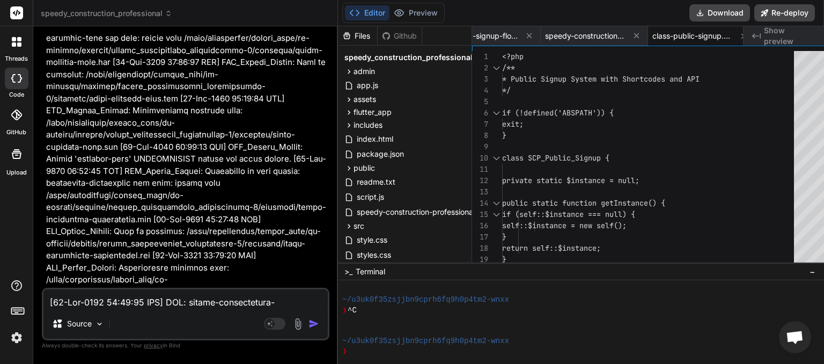
scroll to position [136177, 0]
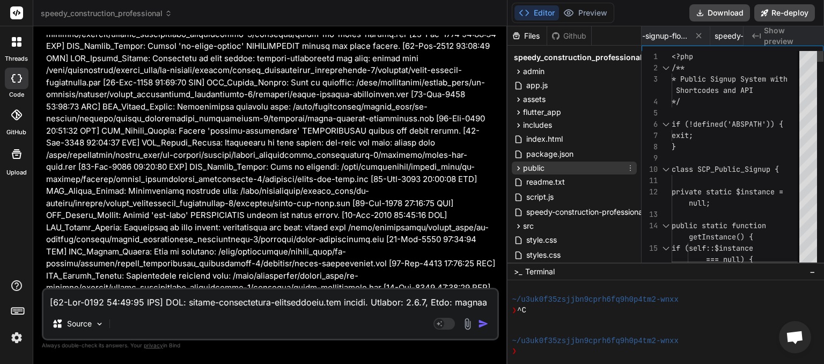
drag, startPoint x: 325, startPoint y: 184, endPoint x: 516, endPoint y: 166, distance: 191.8
click at [516, 166] on div "threads code GitHub Upload speedy_construction_professional Created with Pixso.…" at bounding box center [412, 182] width 824 height 364
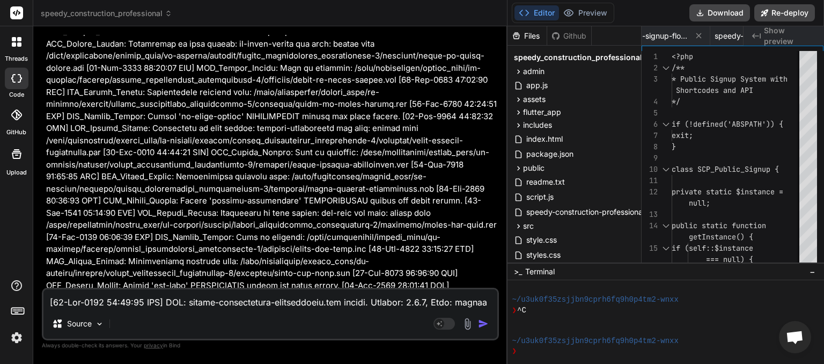
scroll to position [0, 253]
click at [723, 12] on button "Download" at bounding box center [719, 12] width 61 height 17
paste textarea "20:10:35 UTC] SCP: speedy-construction-professional.php loaded. Version: 1.3.2,…"
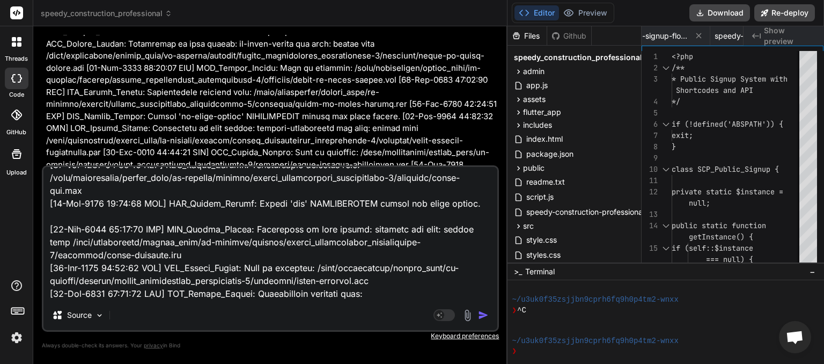
click at [484, 314] on img "button" at bounding box center [483, 314] width 11 height 11
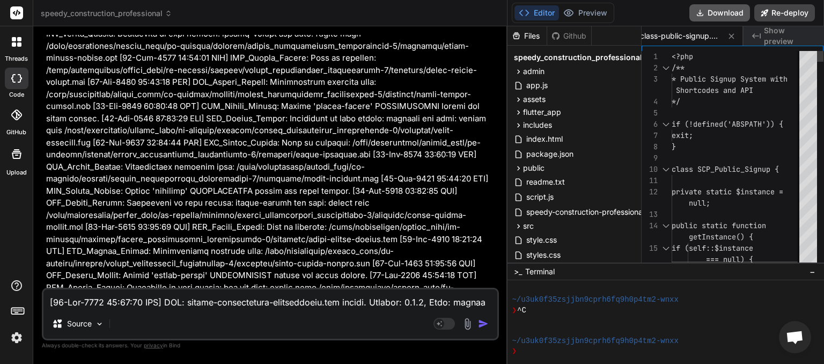
scroll to position [0, 435]
click at [712, 15] on button "Download" at bounding box center [719, 12] width 61 height 17
click at [137, 307] on textarea at bounding box center [270, 298] width 454 height 19
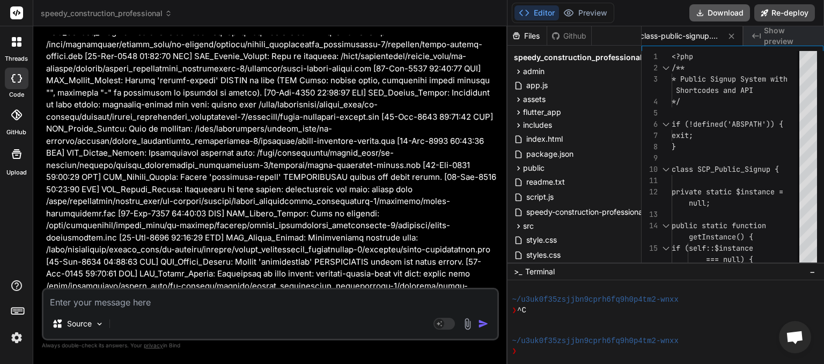
click at [715, 14] on button "Download" at bounding box center [719, 12] width 61 height 17
paste textarea "[[DATE] 20:42:23 UTC] SCP: speedy-construction-professional.php loaded. Version…"
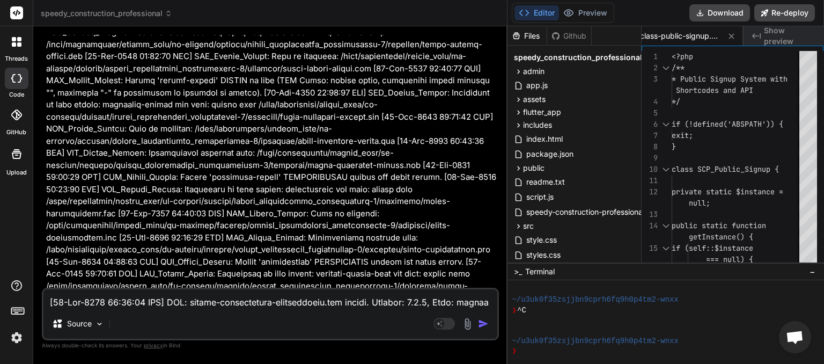
scroll to position [14595, 0]
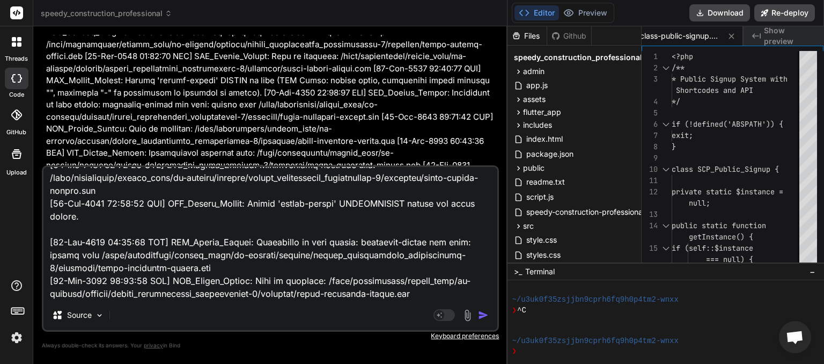
click at [480, 316] on img "button" at bounding box center [483, 314] width 11 height 11
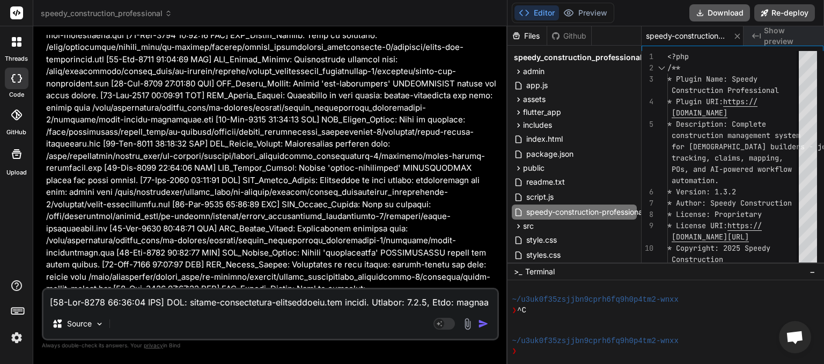
scroll to position [0, 322]
click at [706, 12] on button "Download" at bounding box center [719, 12] width 61 height 17
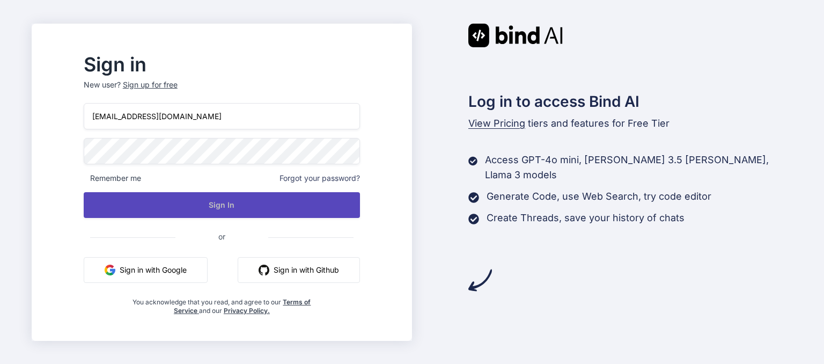
click at [243, 201] on button "Sign In" at bounding box center [222, 205] width 276 height 26
